Goal: Transaction & Acquisition: Purchase product/service

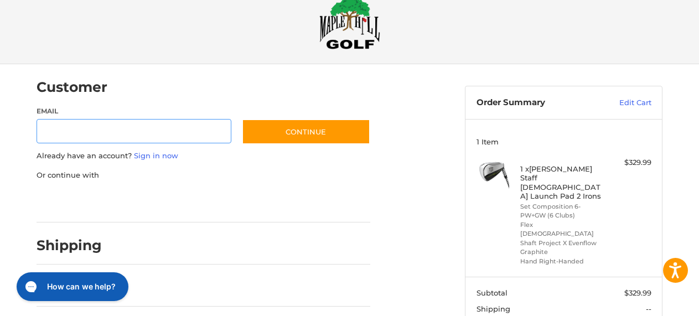
scroll to position [25, 0]
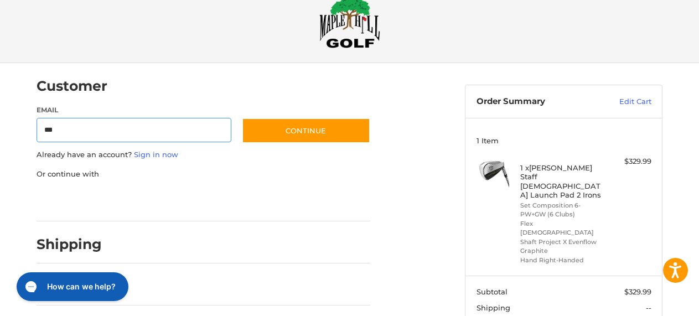
type input "**********"
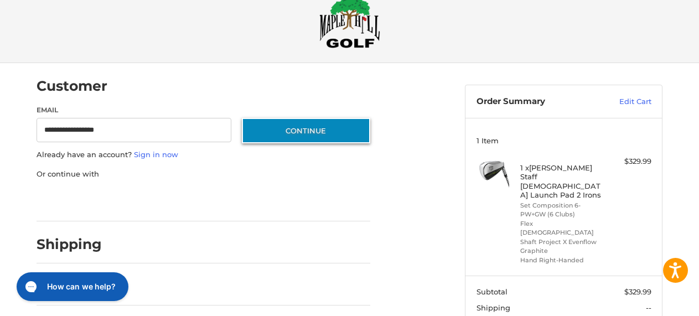
click at [313, 129] on button "Continue" at bounding box center [306, 130] width 128 height 25
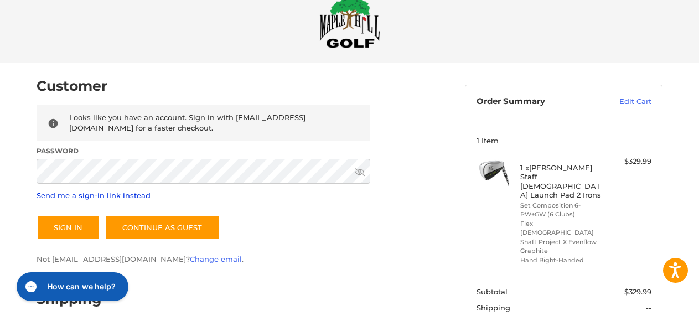
click at [100, 194] on link "Send me a sign-in link instead" at bounding box center [94, 195] width 114 height 9
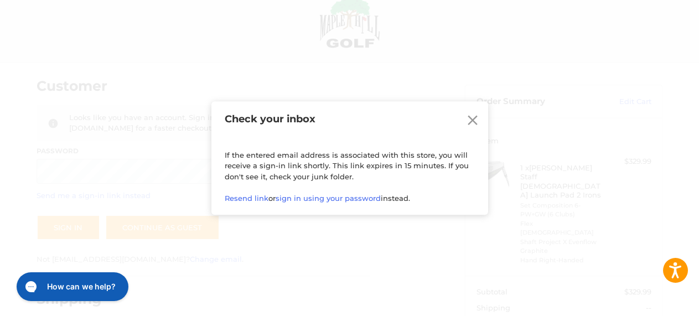
click at [473, 120] on icon at bounding box center [473, 120] width 10 height 10
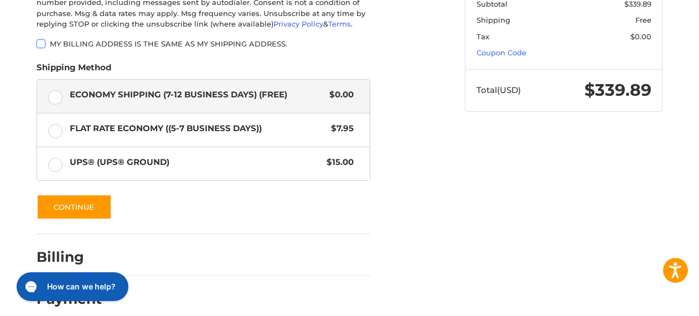
scroll to position [375, 0]
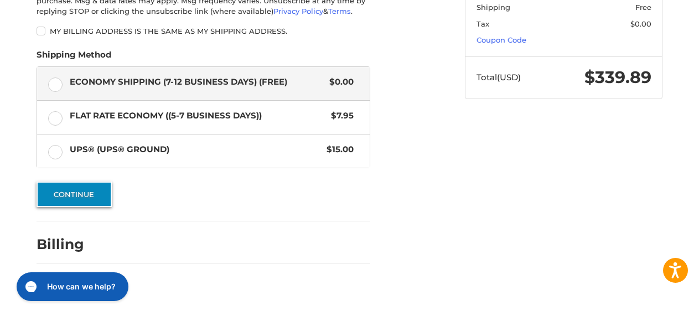
click at [68, 193] on button "Continue" at bounding box center [74, 193] width 75 height 25
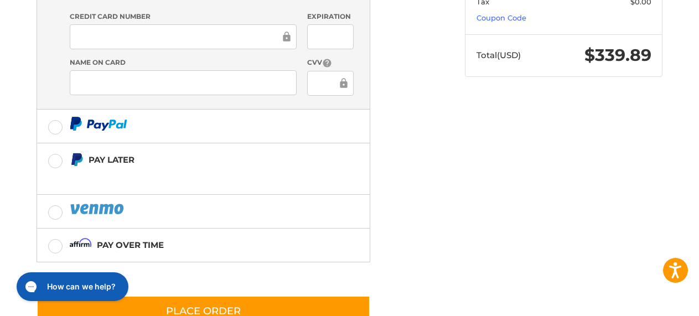
scroll to position [409, 0]
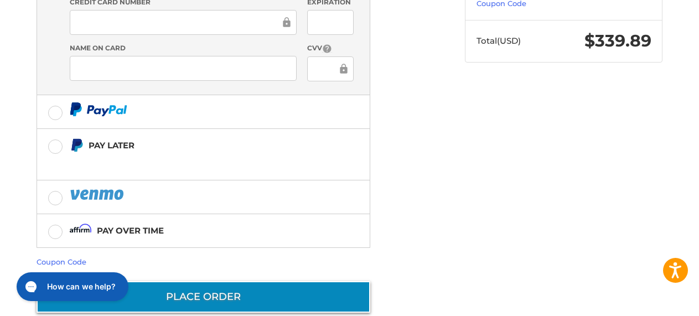
click at [205, 281] on button "Place Order" at bounding box center [204, 297] width 334 height 32
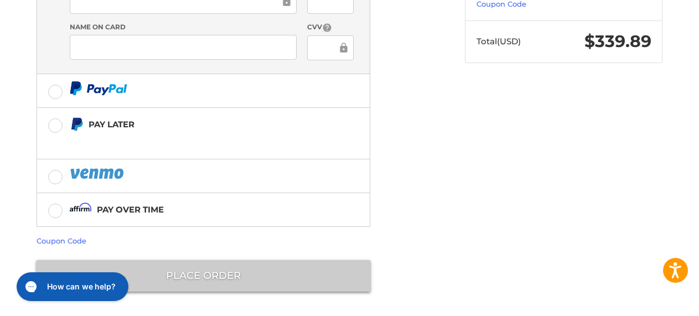
scroll to position [81, 0]
